Goal: Obtain resource: Obtain resource

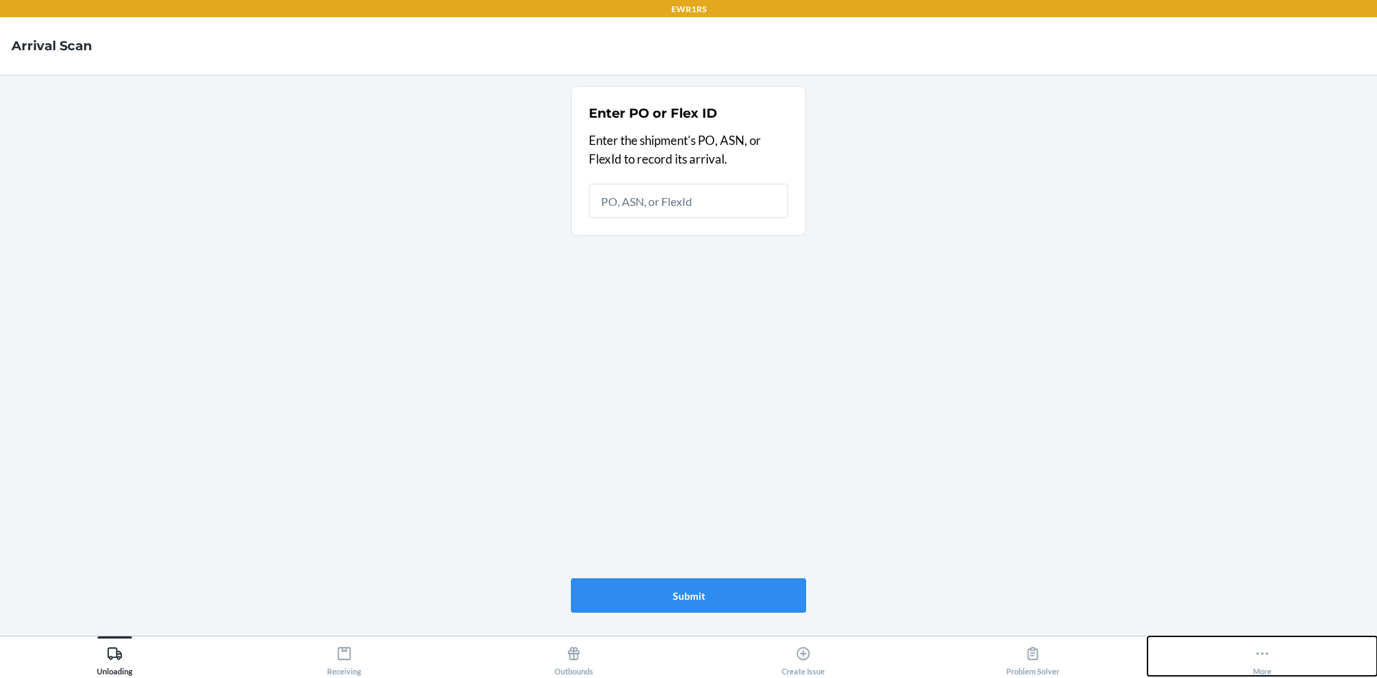
click at [1284, 662] on button "More" at bounding box center [1261, 655] width 229 height 39
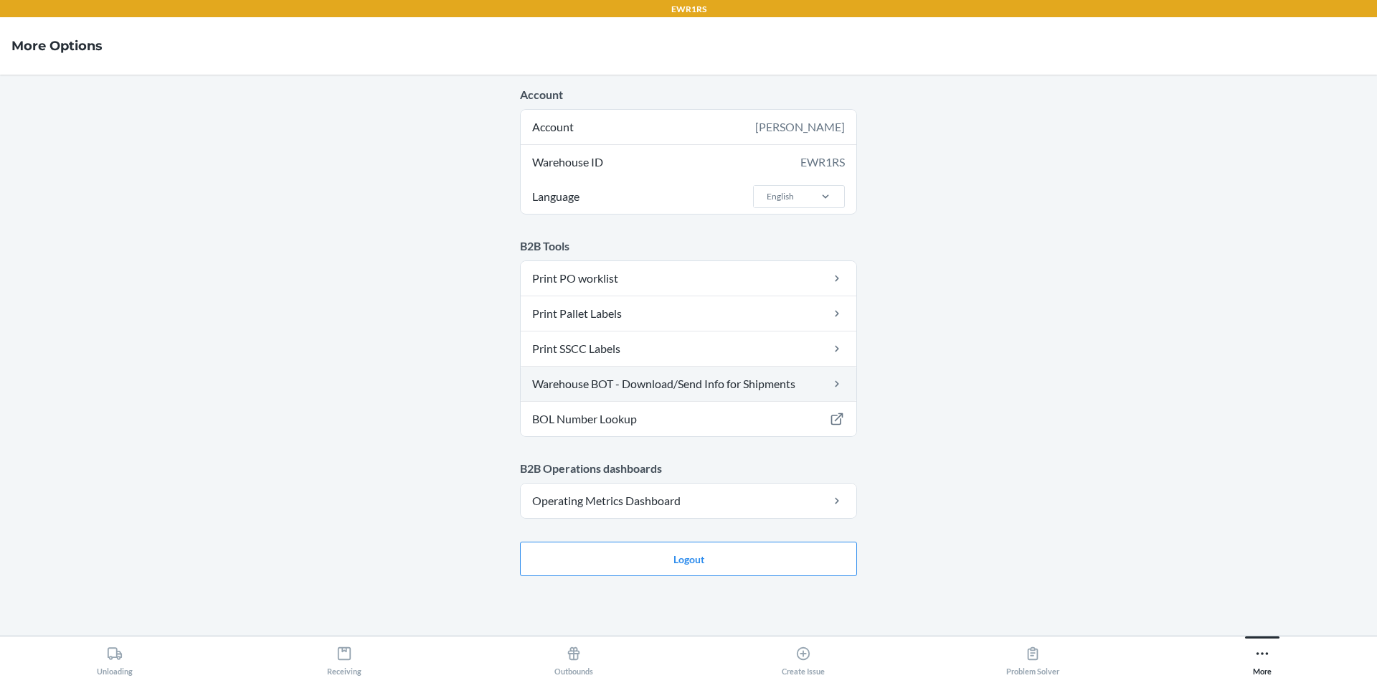
click at [624, 394] on link "Warehouse BOT - Download/Send Info for Shipments" at bounding box center [689, 383] width 336 height 34
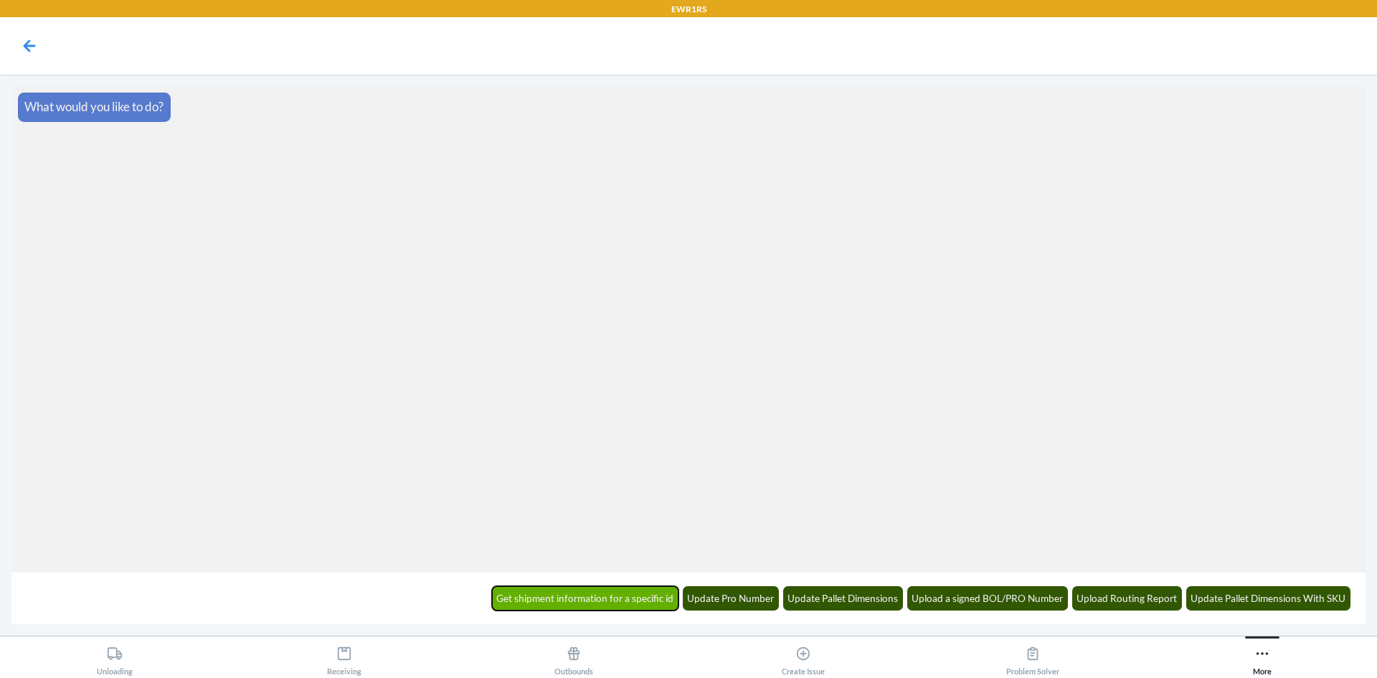
click at [574, 589] on button "Get shipment information for a specific id" at bounding box center [585, 598] width 187 height 24
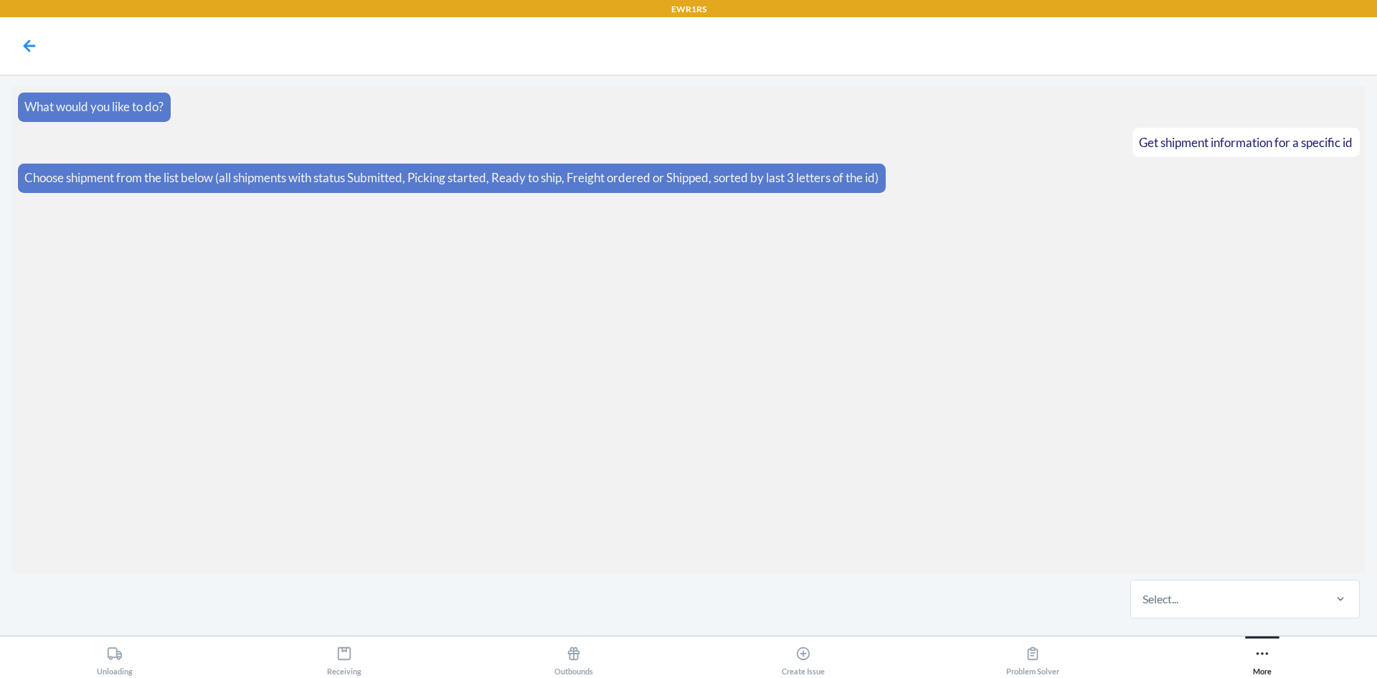
click at [1240, 600] on div "Select..." at bounding box center [1226, 598] width 191 height 37
click at [1144, 600] on input "Select..." at bounding box center [1142, 598] width 1 height 17
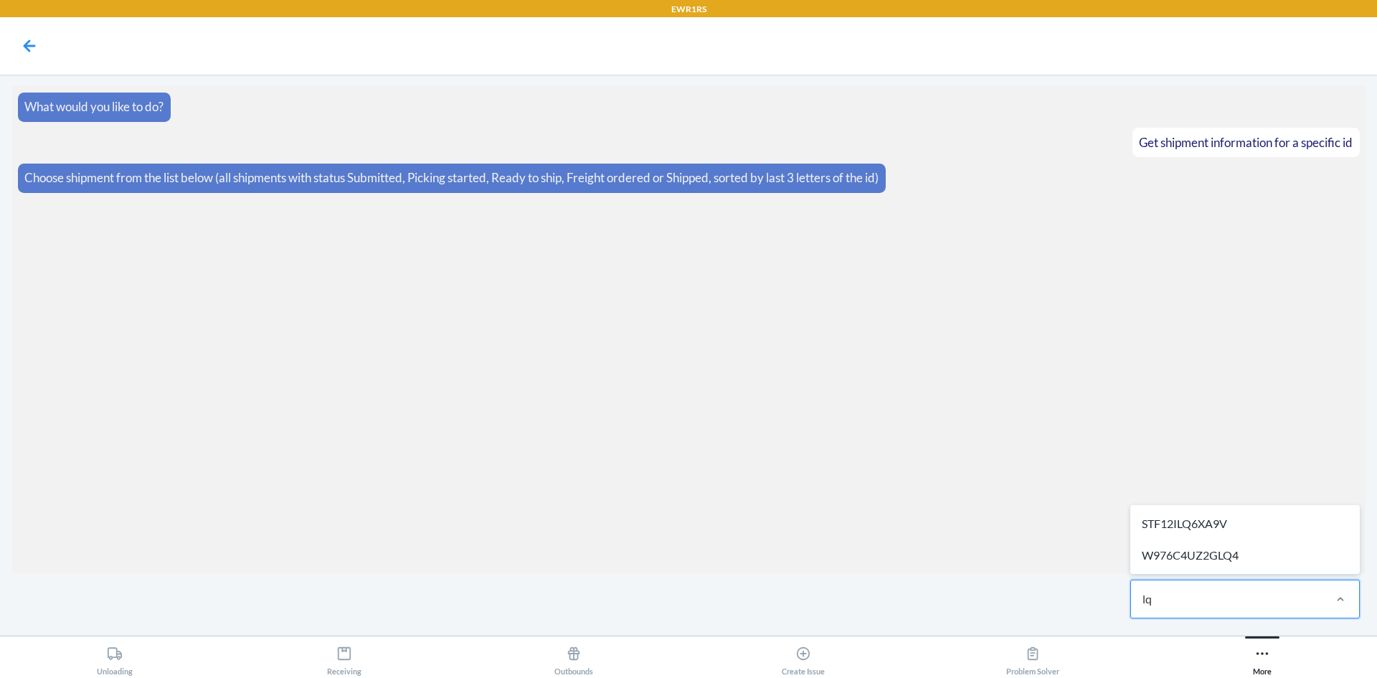
type input "lq4"
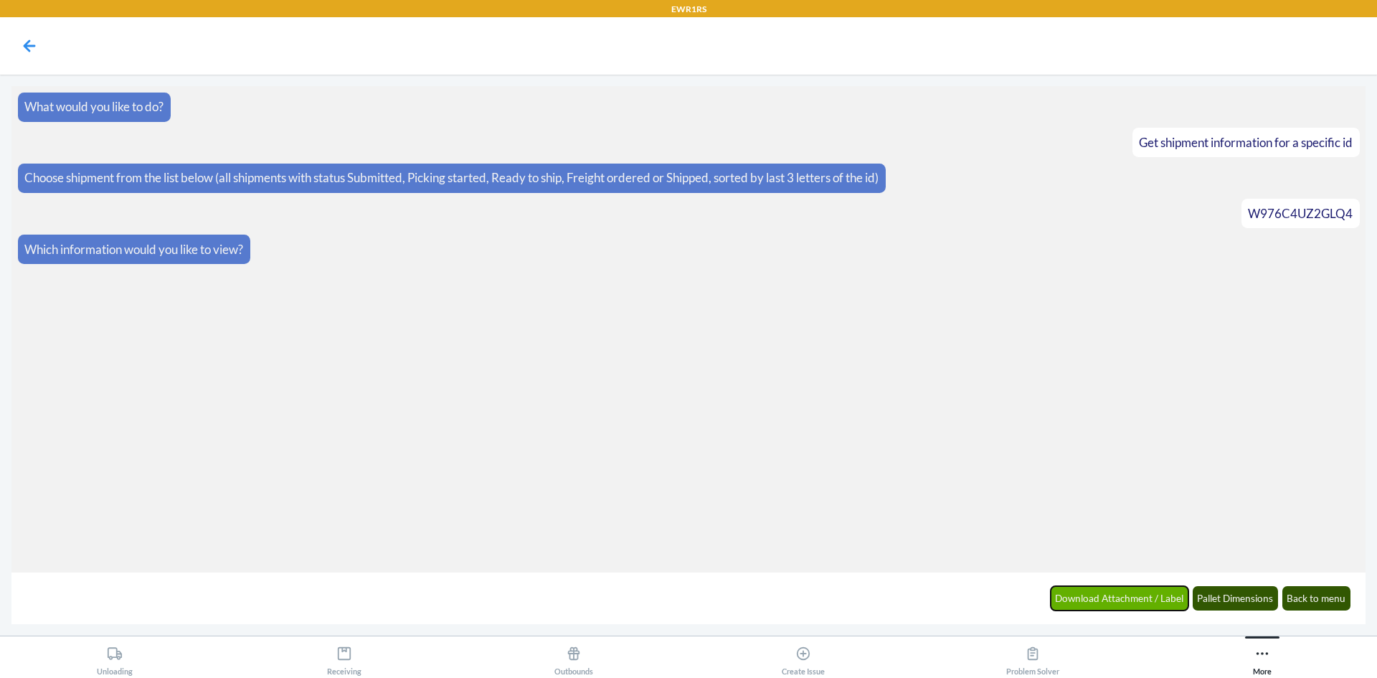
click at [1143, 607] on button "Download Attachment / Label" at bounding box center [1119, 598] width 138 height 24
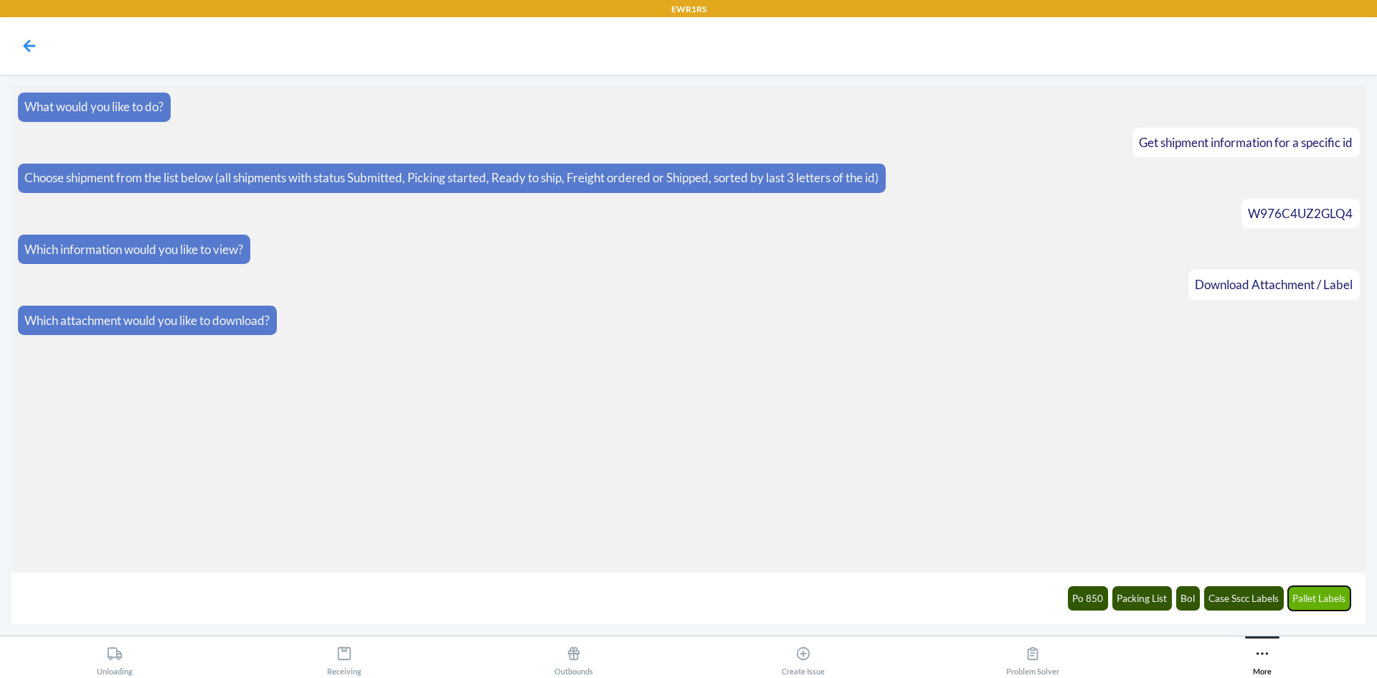
click at [1338, 599] on button "Pallet Labels" at bounding box center [1319, 598] width 63 height 24
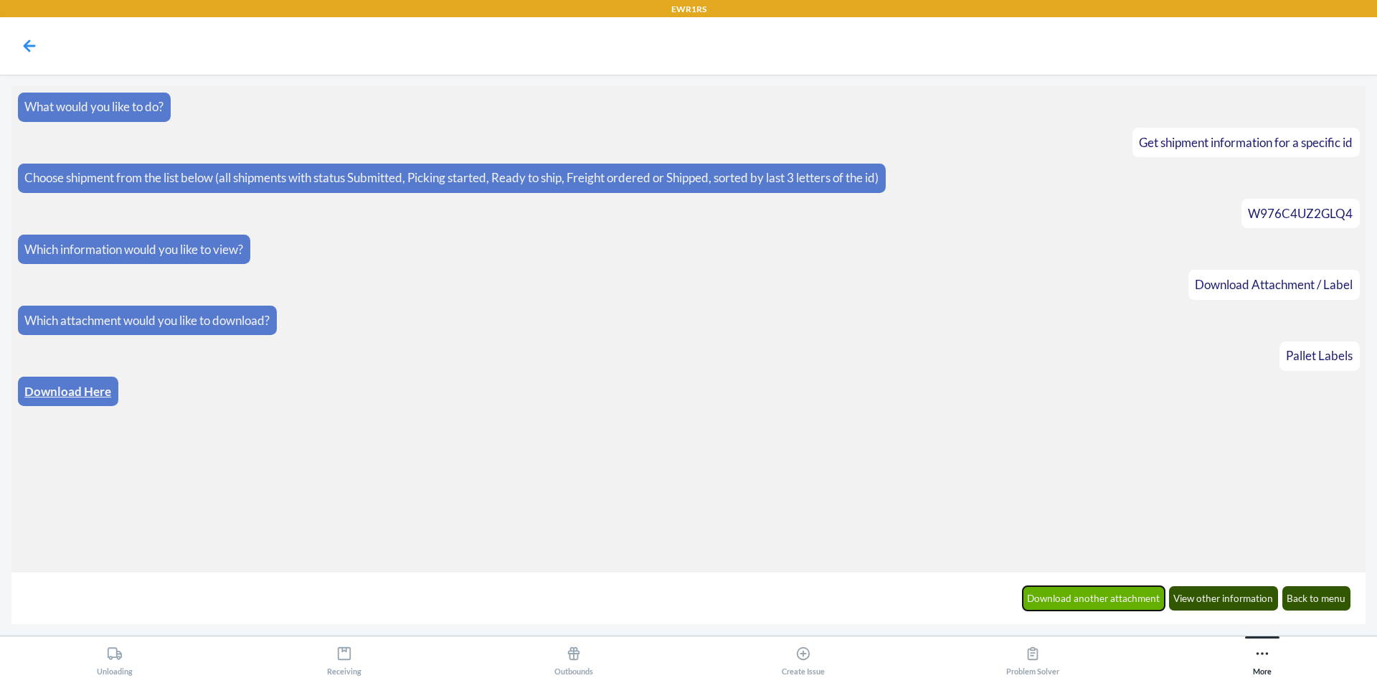
click at [1121, 594] on button "Download another attachment" at bounding box center [1093, 598] width 143 height 24
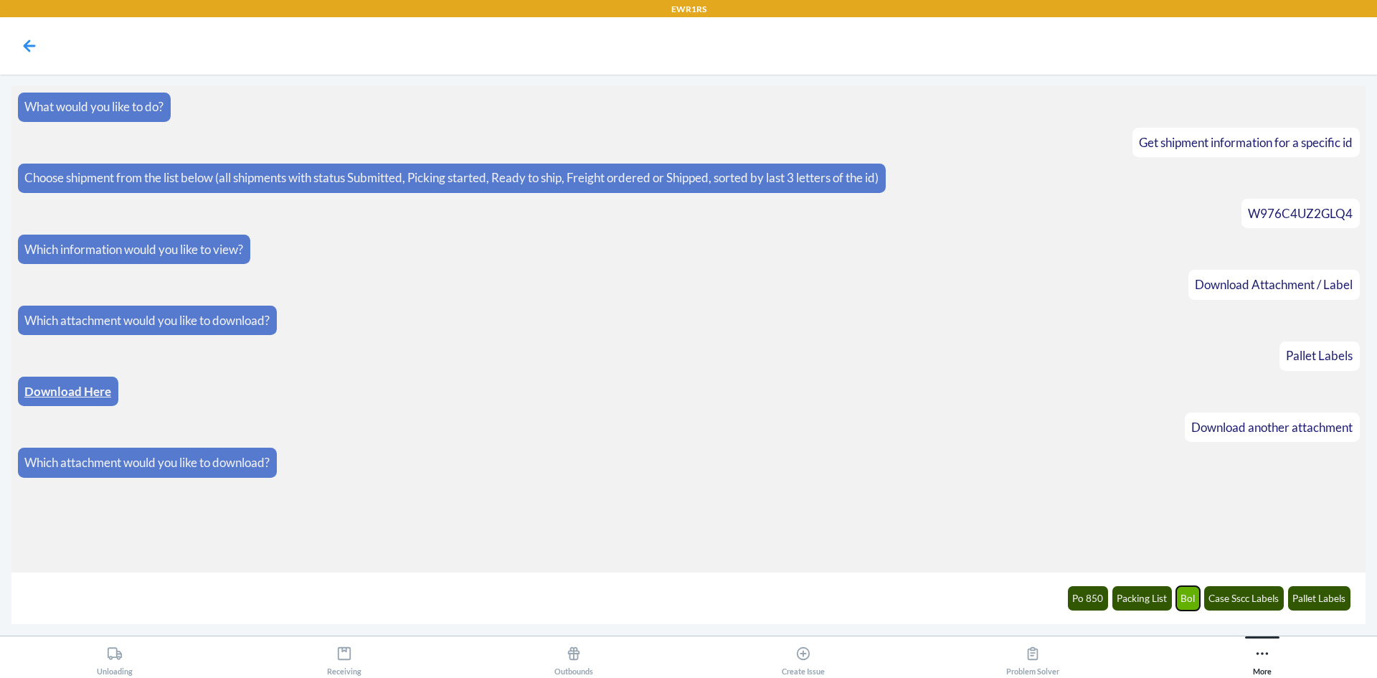
click at [1189, 602] on button "Bol" at bounding box center [1188, 598] width 24 height 24
click at [77, 536] on link "Download Here" at bounding box center [67, 533] width 87 height 15
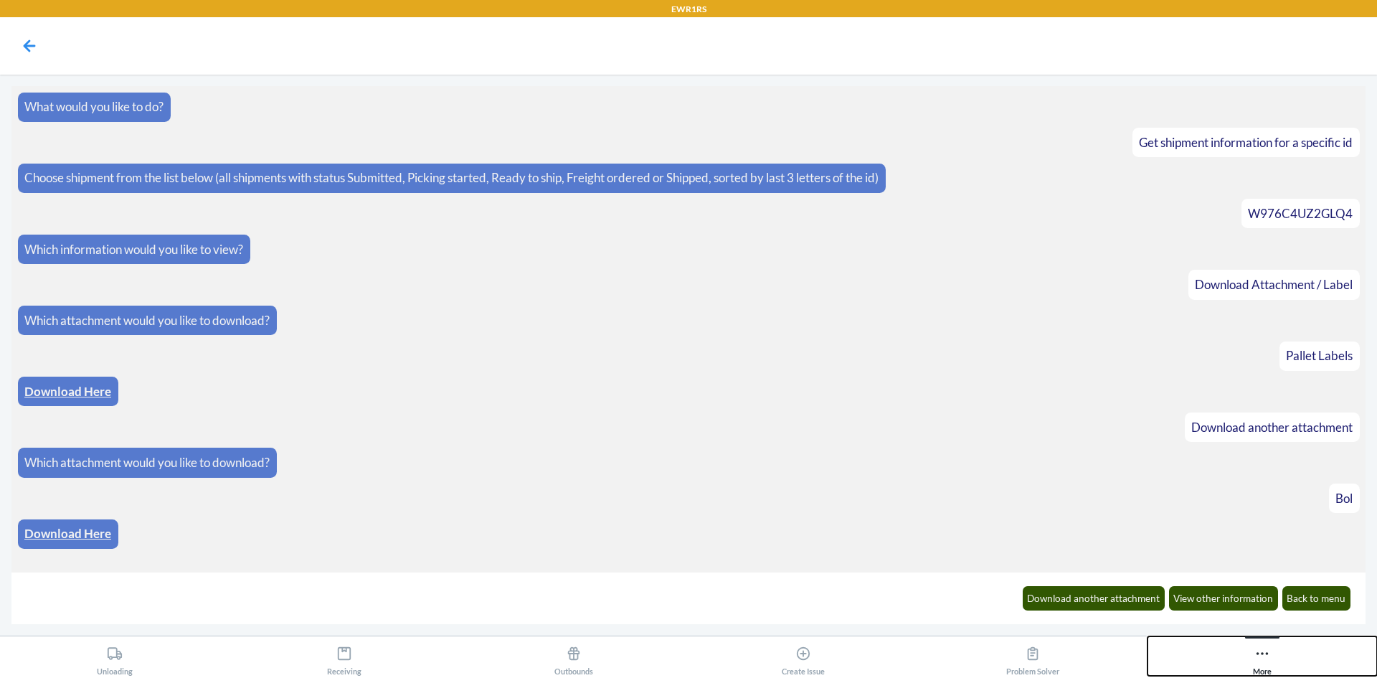
click at [1276, 657] on button "More" at bounding box center [1261, 655] width 229 height 39
